Goal: Task Accomplishment & Management: Use online tool/utility

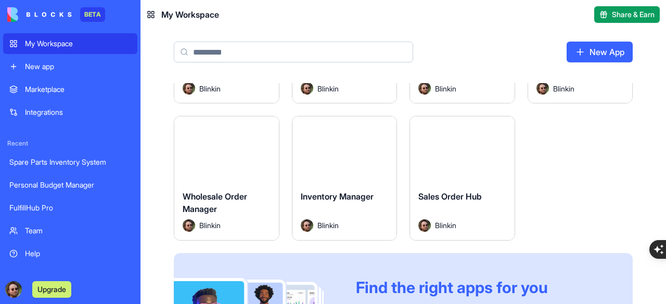
scroll to position [52, 0]
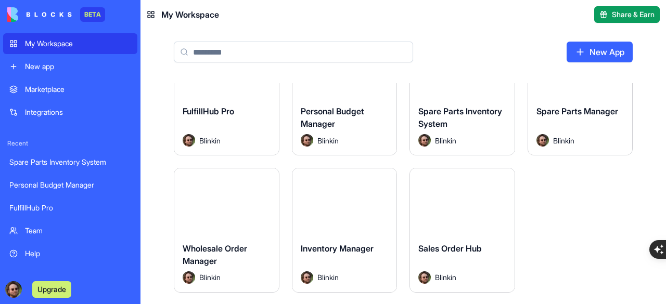
click at [219, 197] on button "Launch" at bounding box center [226, 201] width 78 height 21
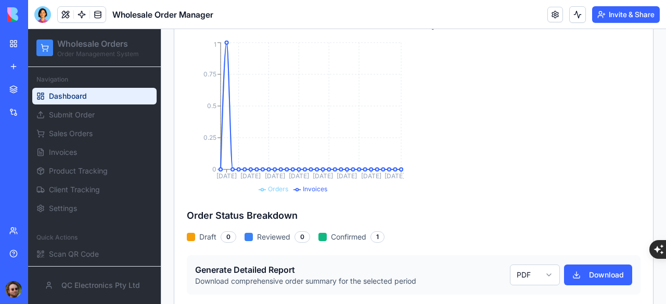
scroll to position [212, 0]
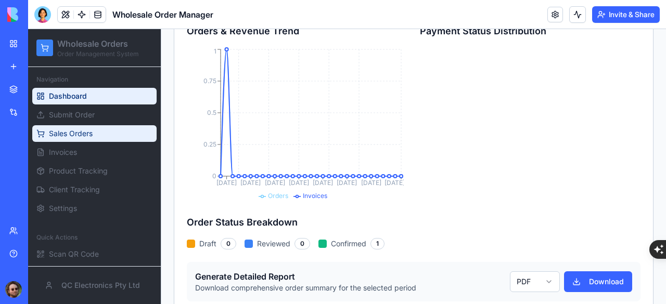
click at [103, 134] on link "Sales Orders" at bounding box center [94, 133] width 124 height 17
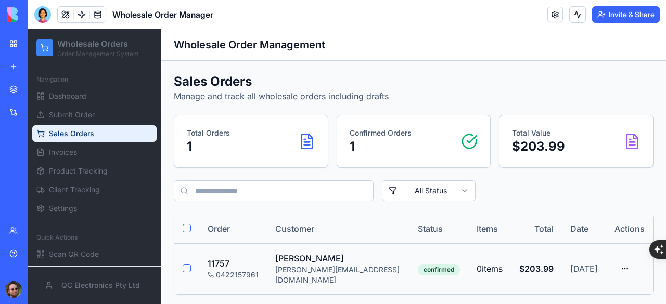
click at [623, 265] on html "Wholesale Orders Order Management System Navigation Dashboard Submit Order Sale…" at bounding box center [347, 168] width 638 height 278
click at [626, 265] on html "Wholesale Orders Order Management System Navigation Dashboard Submit Order Sale…" at bounding box center [347, 168] width 638 height 278
